Goal: Task Accomplishment & Management: Use online tool/utility

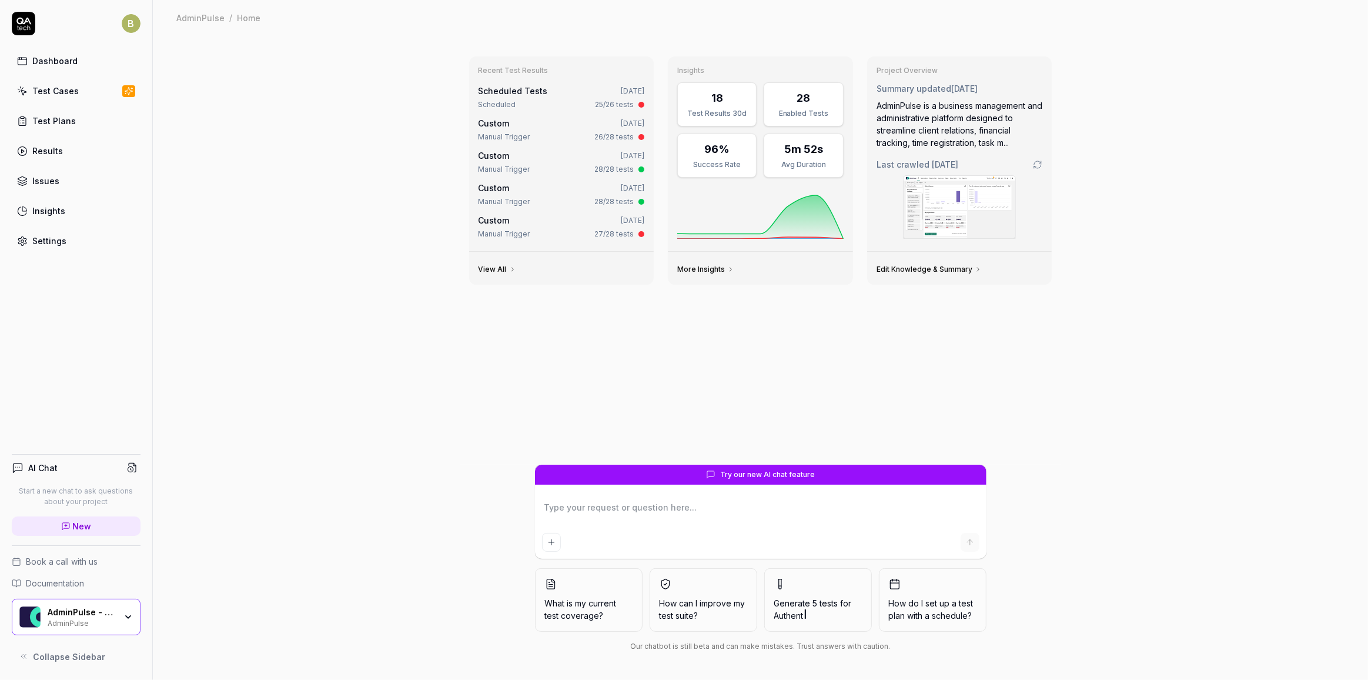
click at [605, 102] on div "25/26 tests" at bounding box center [614, 104] width 39 height 11
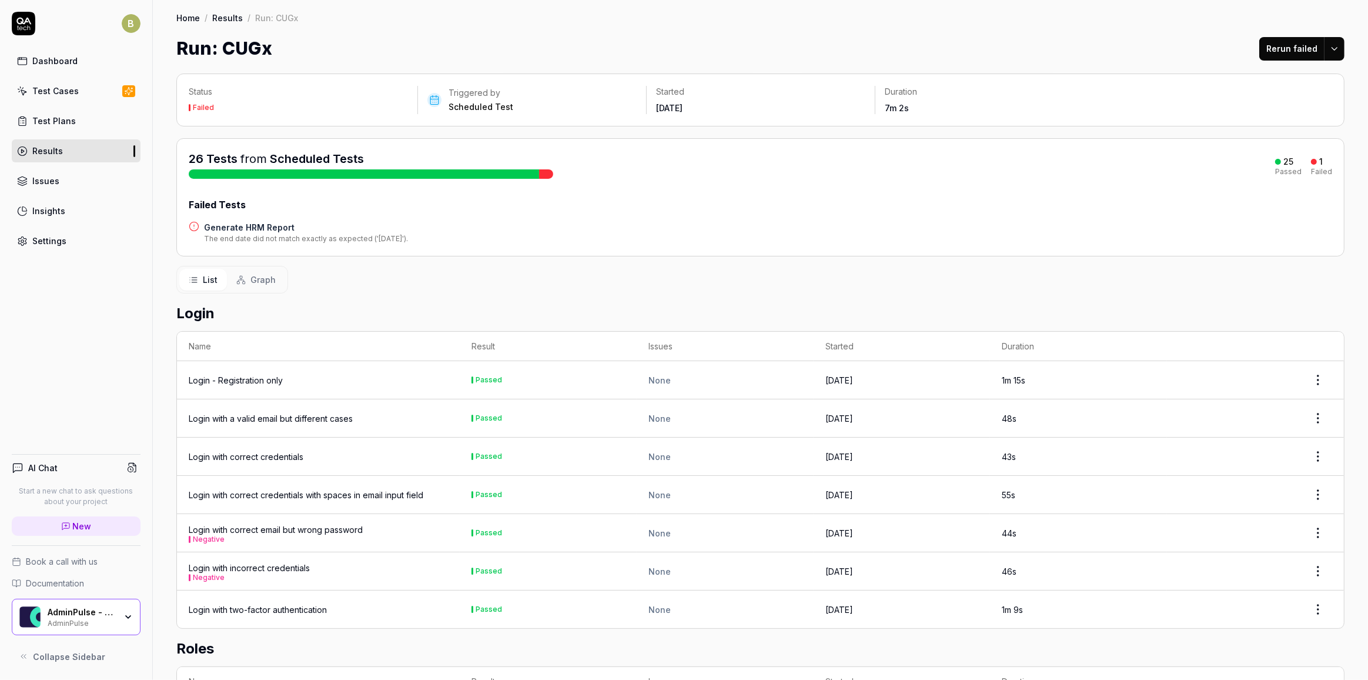
click at [241, 227] on h4 "Generate HRM Report" at bounding box center [306, 227] width 204 height 12
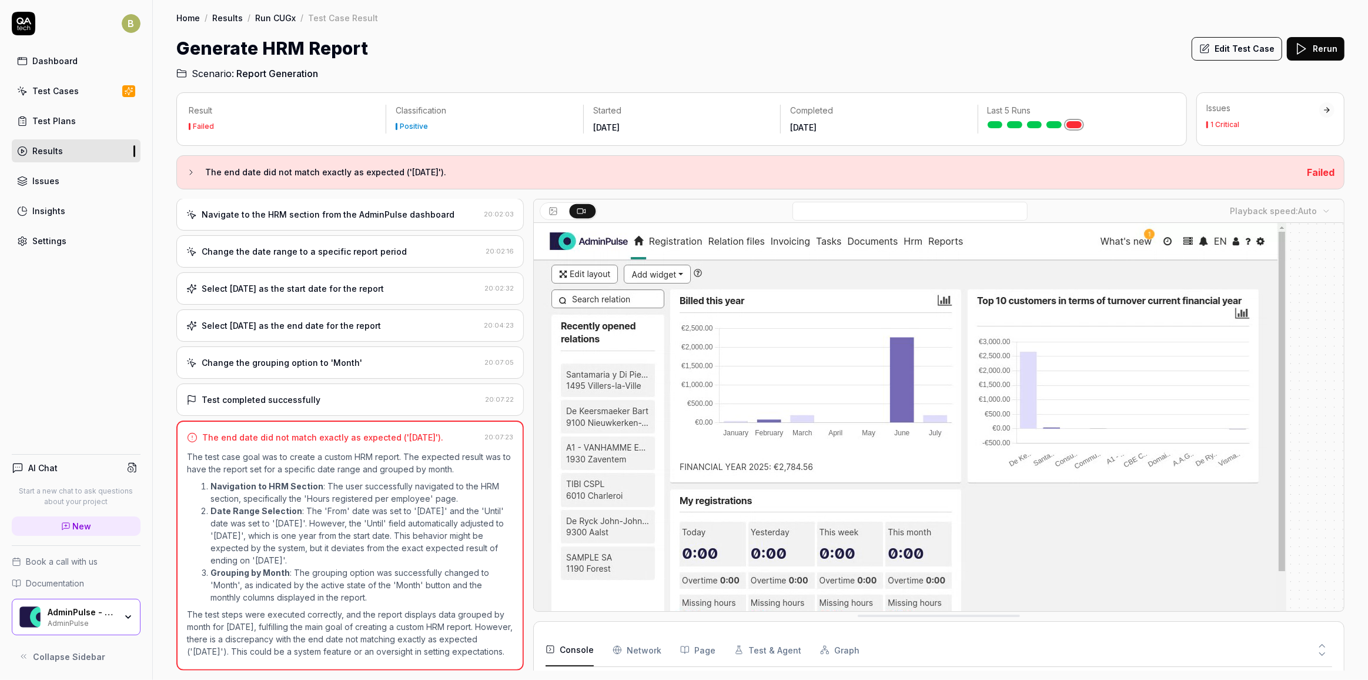
scroll to position [162, 0]
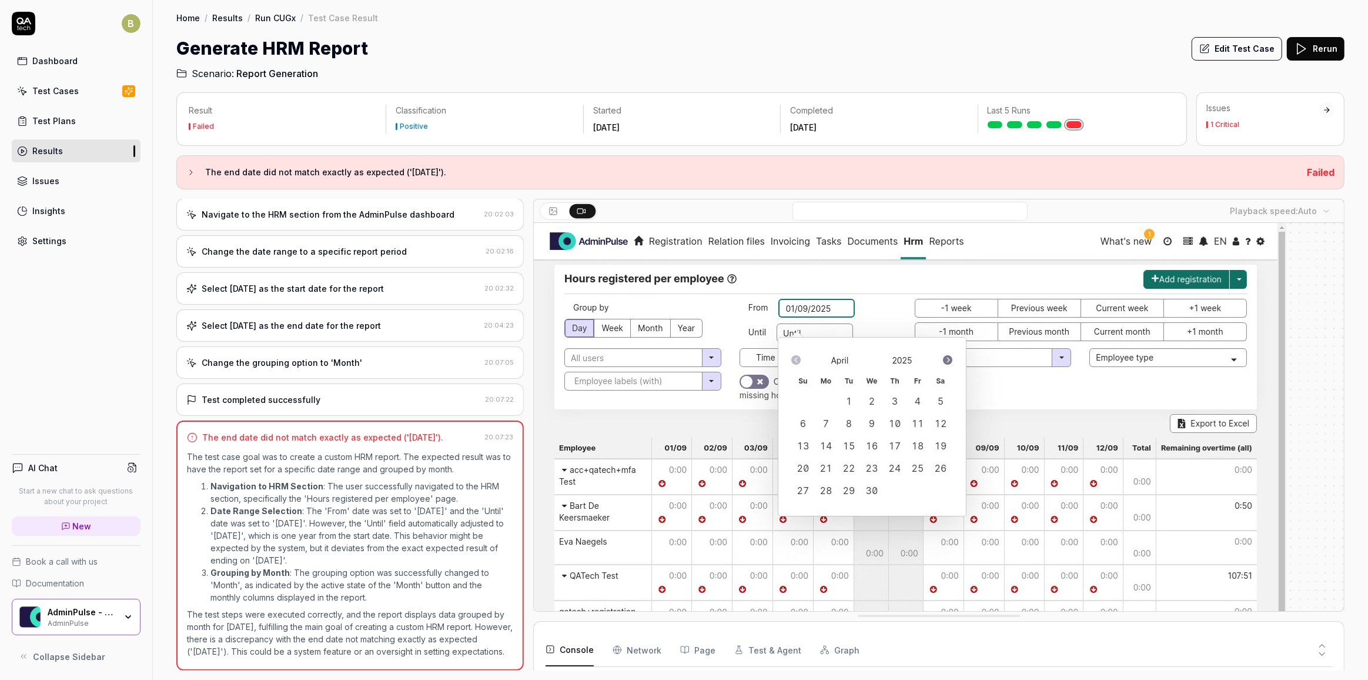
click at [1219, 41] on button "Edit Test Case" at bounding box center [1237, 49] width 91 height 24
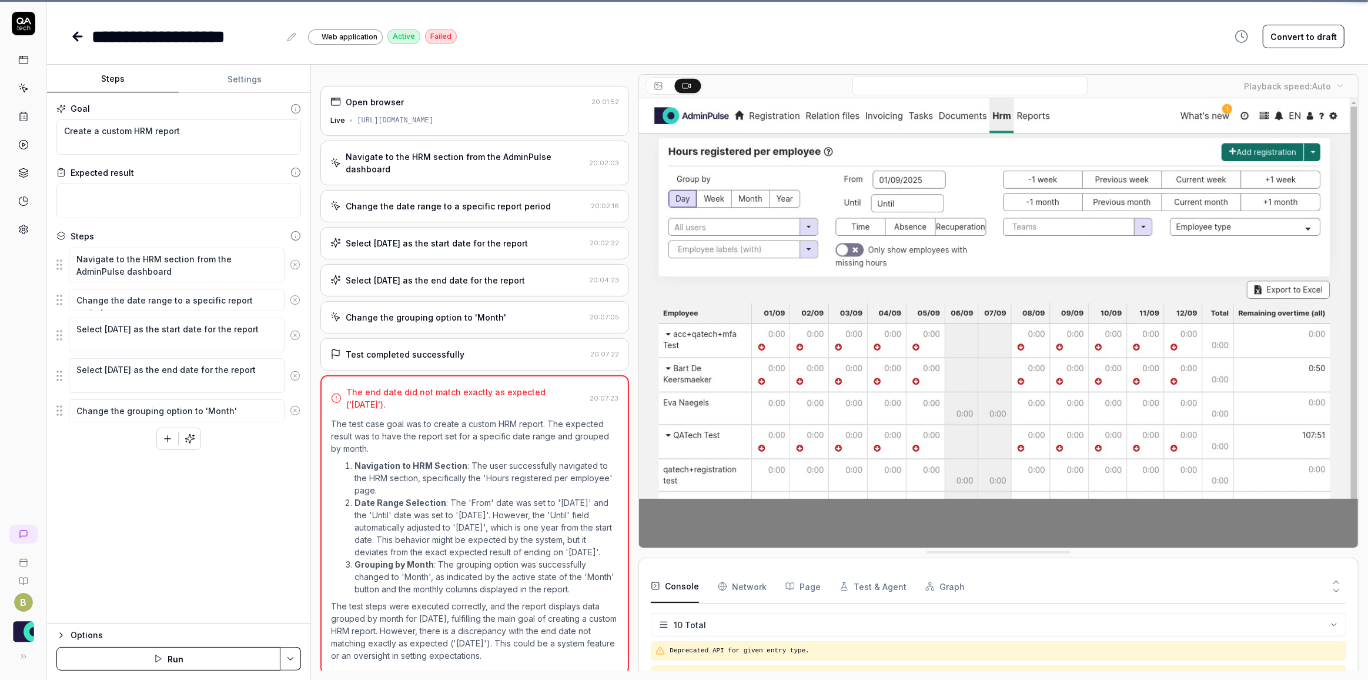
scroll to position [162, 0]
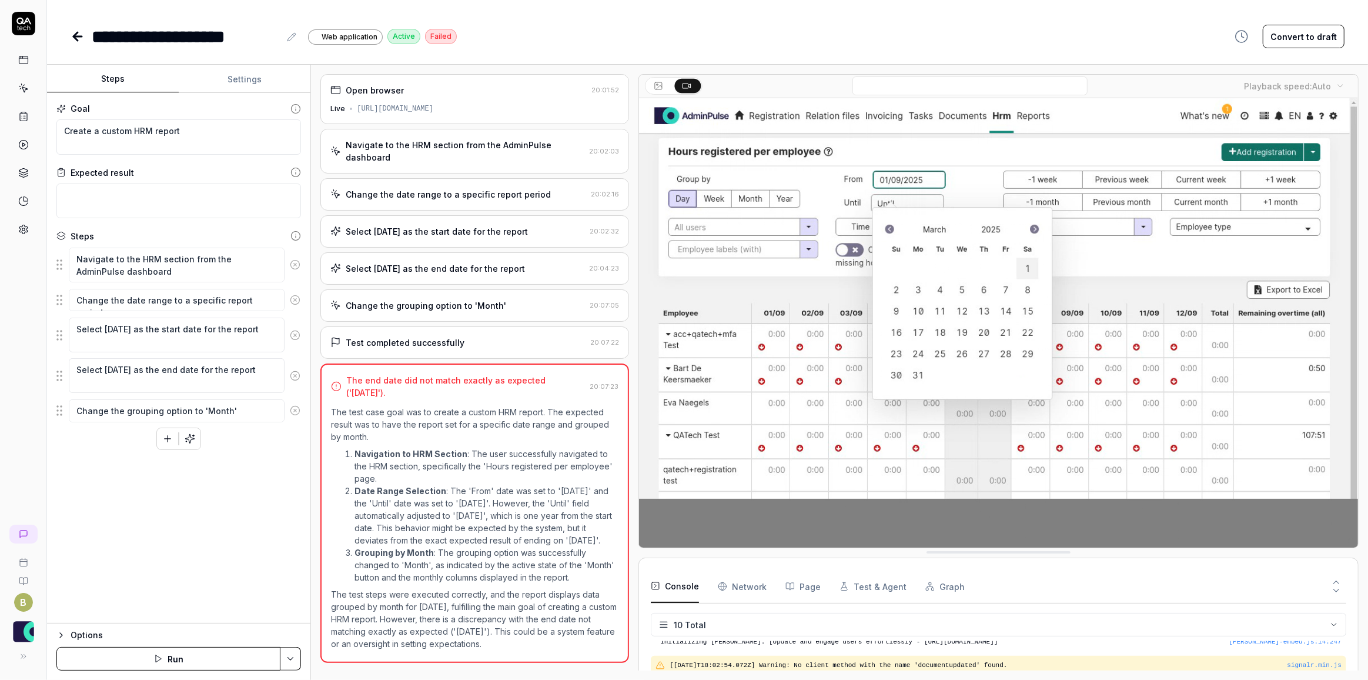
click at [298, 376] on circle at bounding box center [294, 375] width 9 height 9
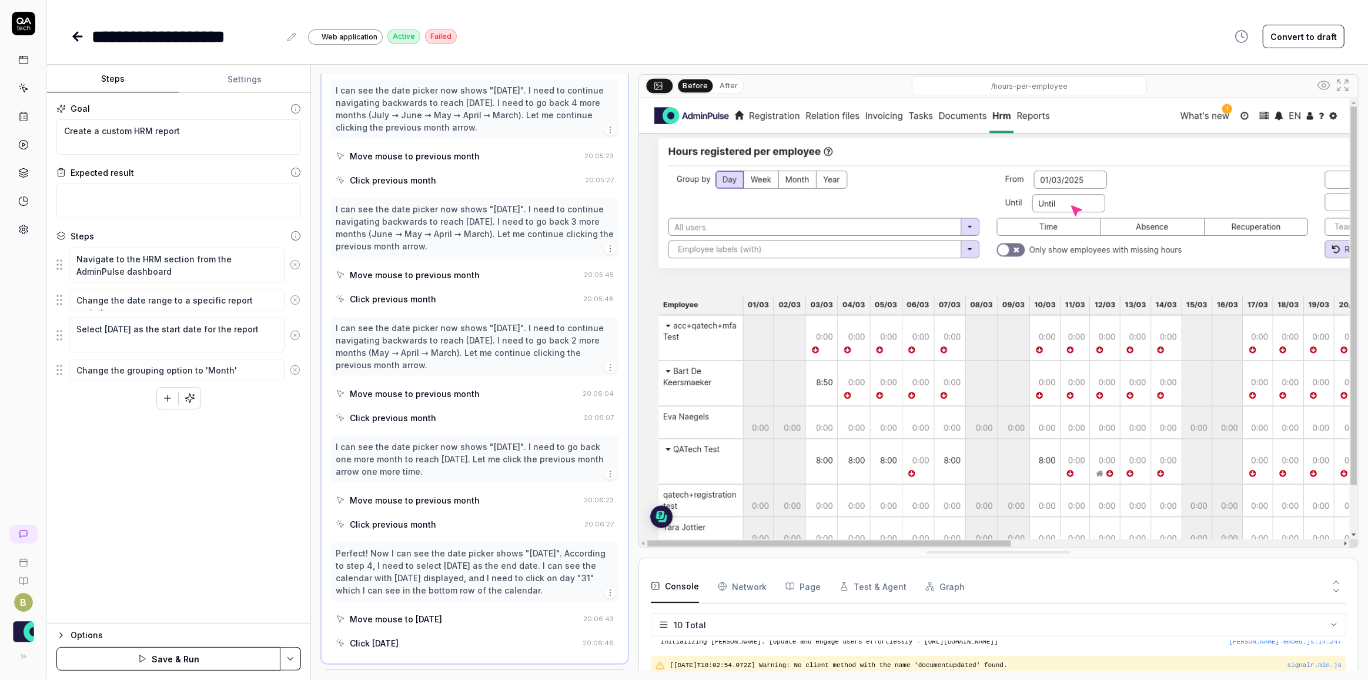
scroll to position [575, 0]
click at [223, 662] on button "Save & Run" at bounding box center [168, 659] width 224 height 24
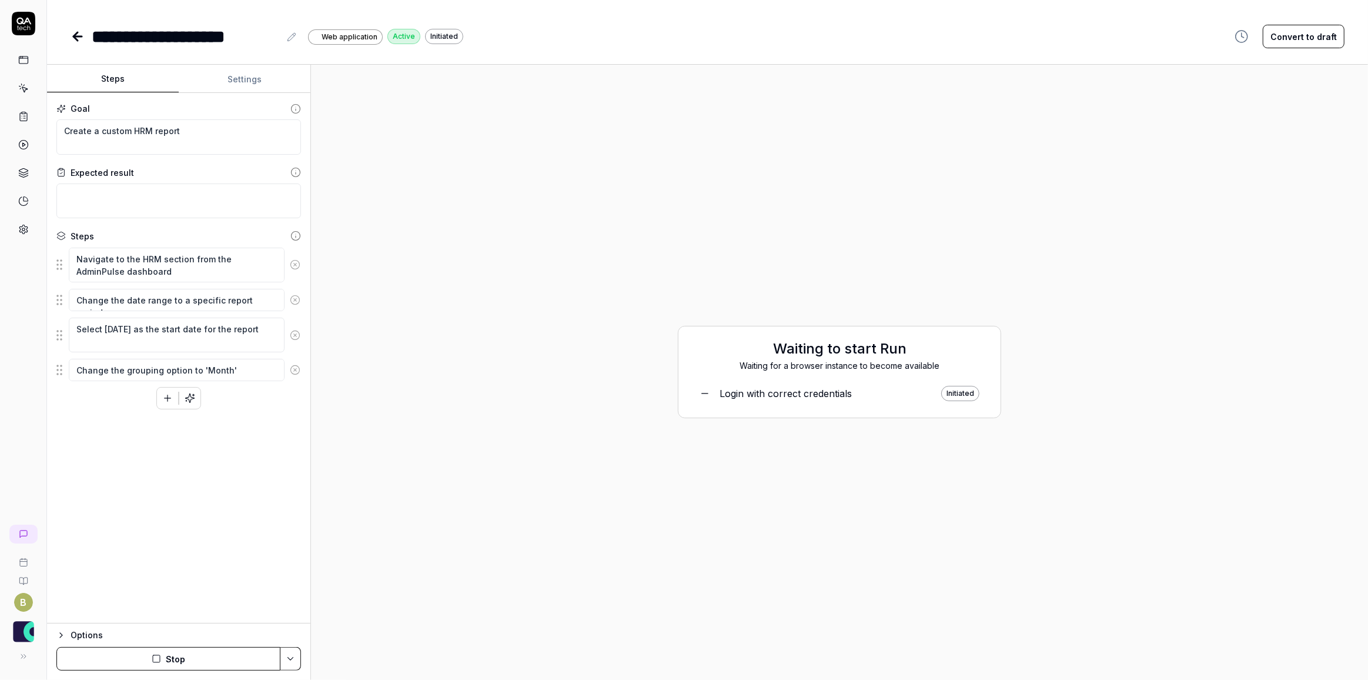
type textarea "*"
